Goal: Information Seeking & Learning: Check status

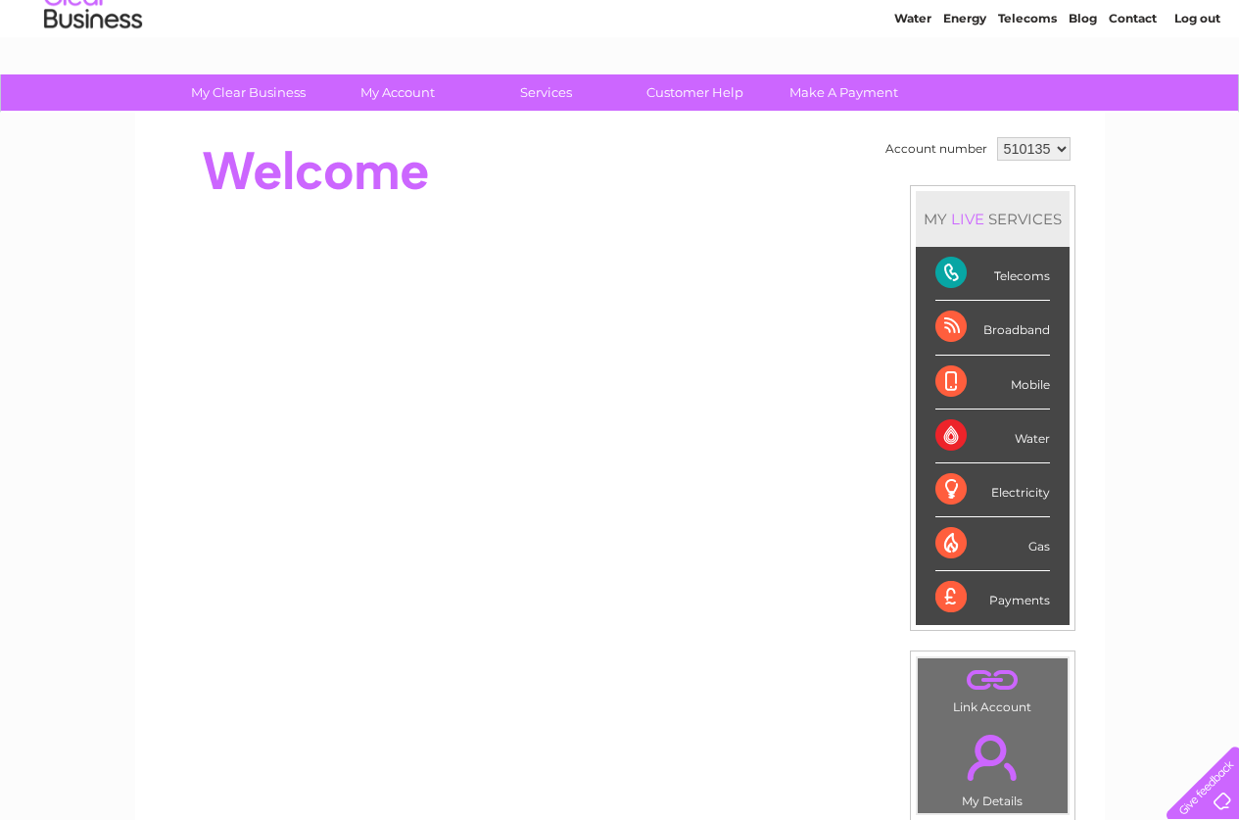
scroll to position [51, 0]
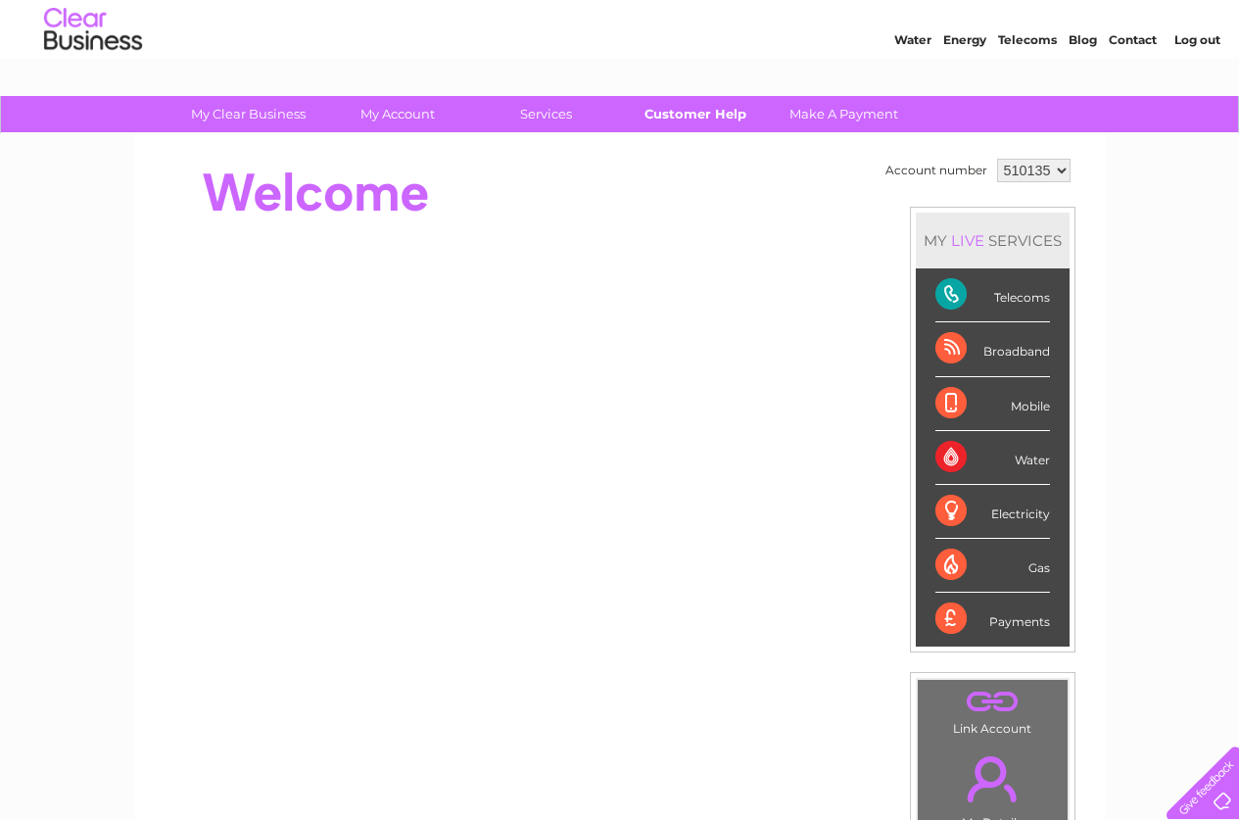
click at [680, 114] on link "Customer Help" at bounding box center [695, 114] width 162 height 36
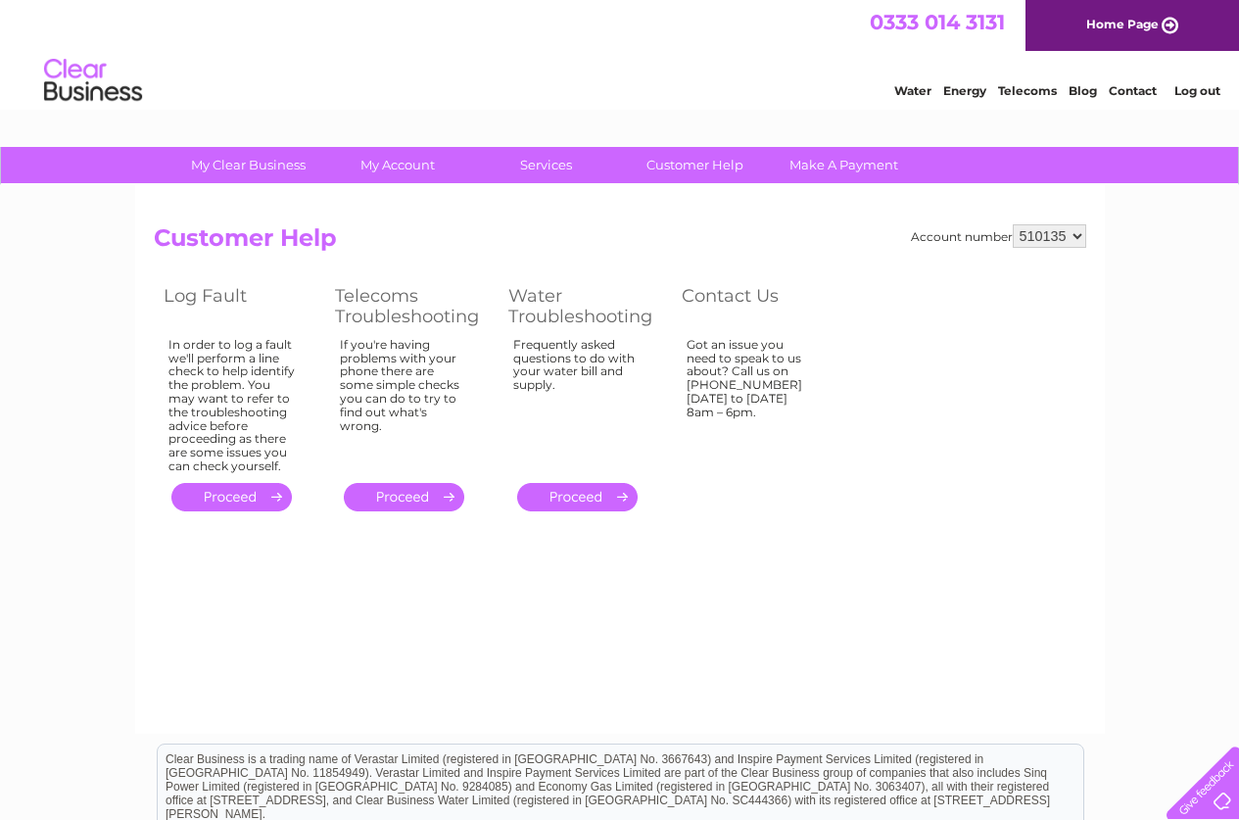
click at [254, 492] on link "." at bounding box center [231, 497] width 120 height 28
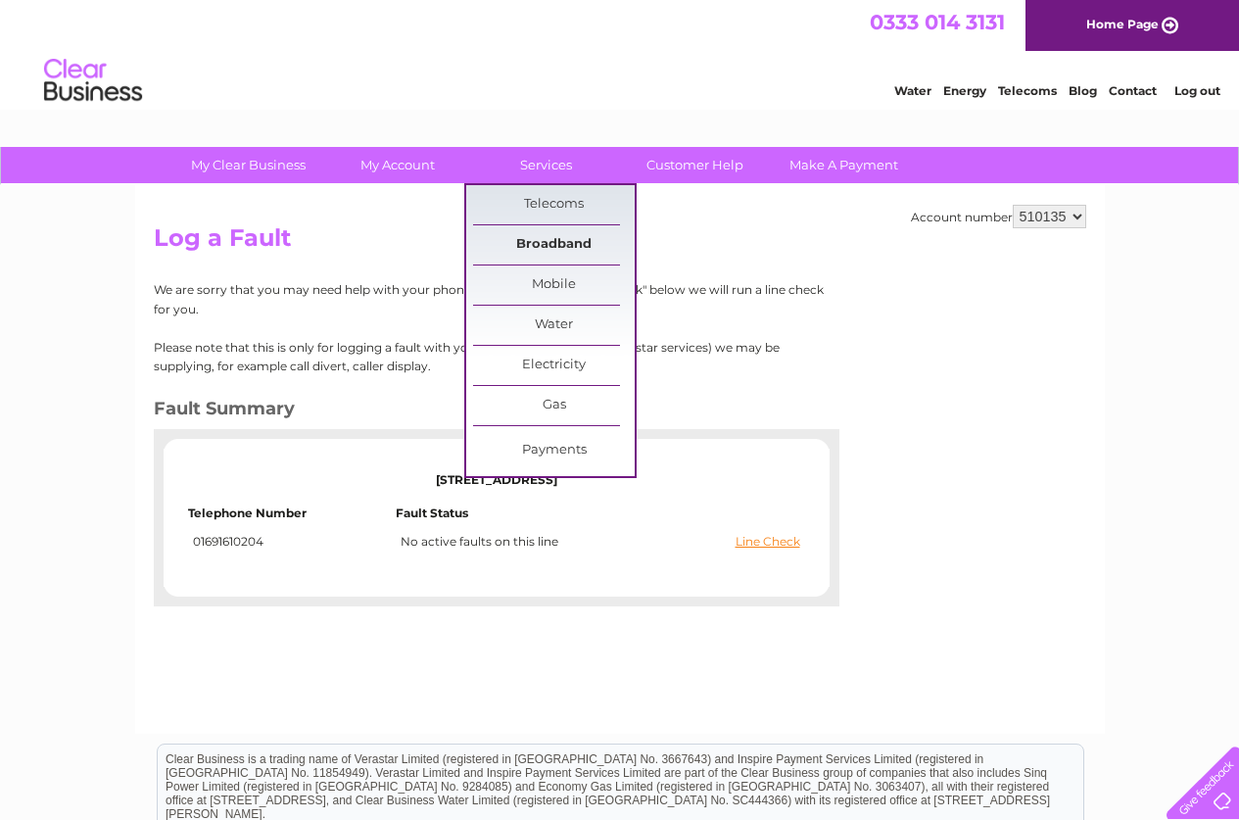
click at [557, 240] on link "Broadband" at bounding box center [554, 244] width 162 height 39
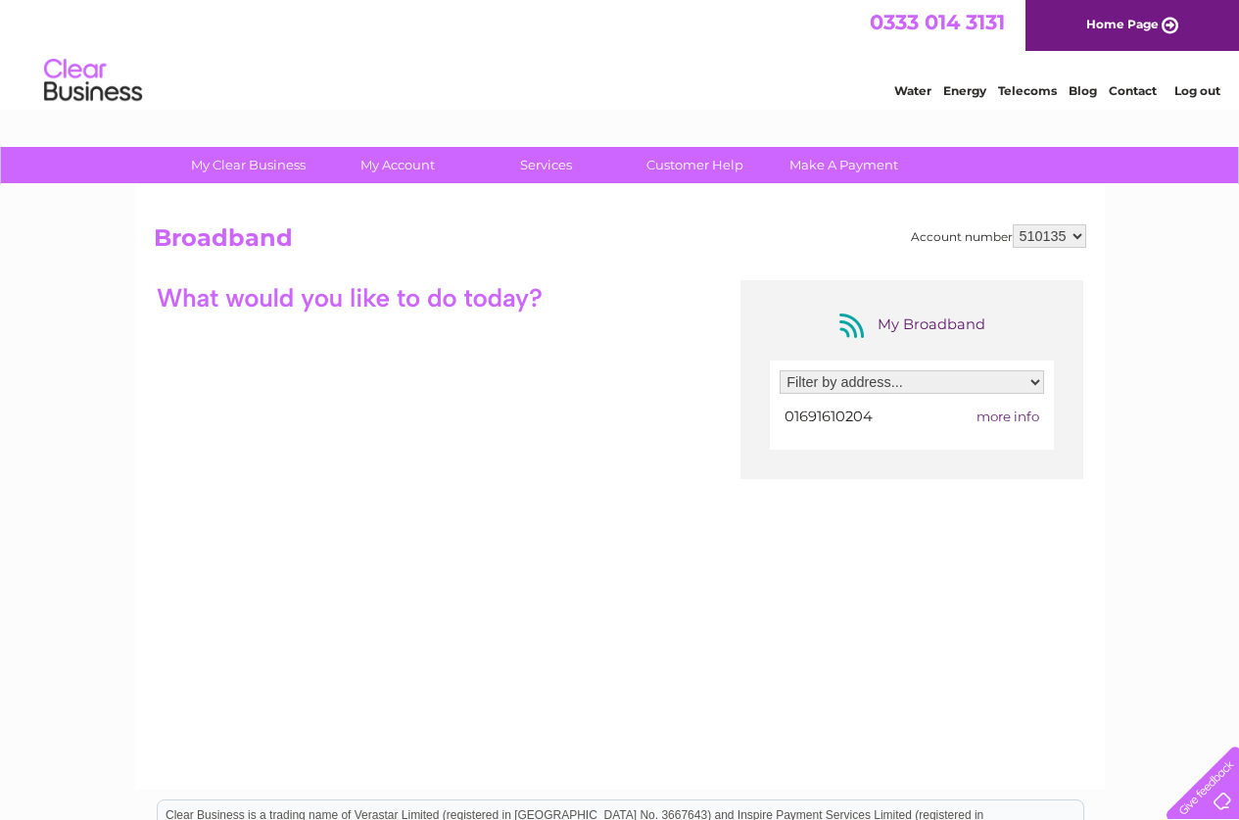
click at [1032, 381] on select "Filter by address... [STREET_ADDRESS]" at bounding box center [911, 382] width 264 height 24
select select "12316"
click at [779, 370] on select "Filter by address... [STREET_ADDRESS]" at bounding box center [911, 382] width 264 height 24
click at [1011, 413] on span "more info" at bounding box center [1007, 416] width 63 height 16
click at [1216, 806] on div at bounding box center [1198, 778] width 80 height 80
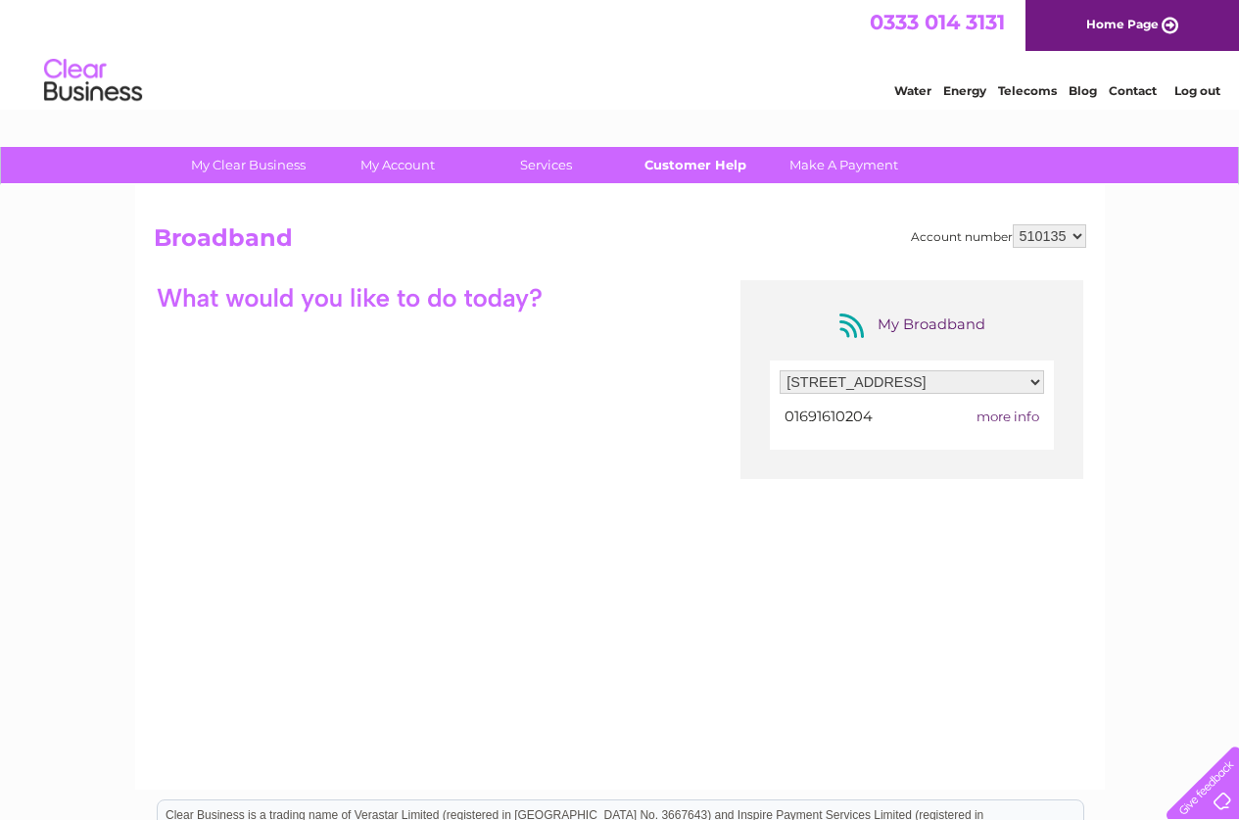
click at [671, 160] on link "Customer Help" at bounding box center [695, 165] width 162 height 36
